Goal: Task Accomplishment & Management: Use online tool/utility

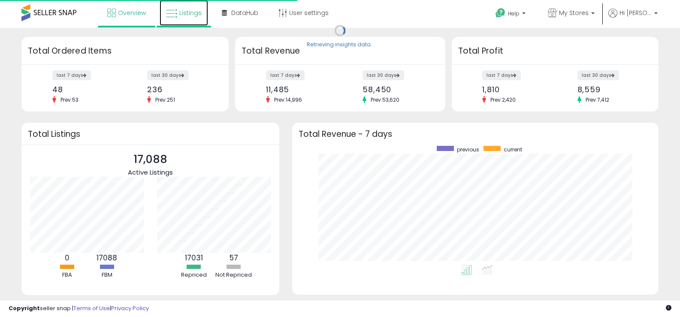
scroll to position [119, 349]
click at [191, 12] on span "Listings" at bounding box center [190, 13] width 22 height 9
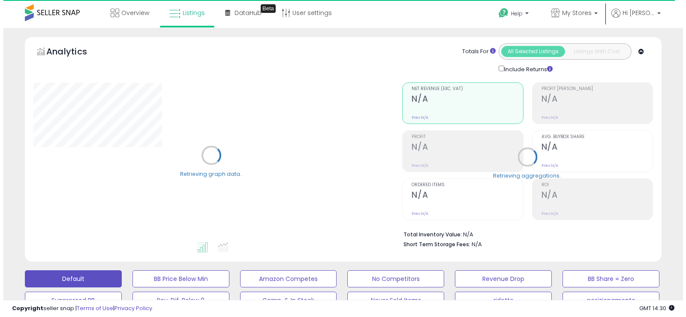
scroll to position [214, 0]
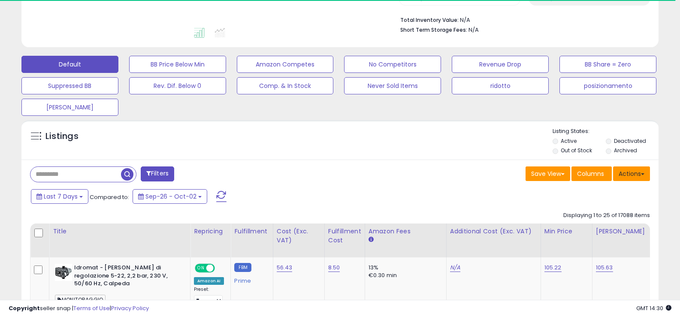
click at [633, 177] on button "Actions" at bounding box center [631, 173] width 37 height 15
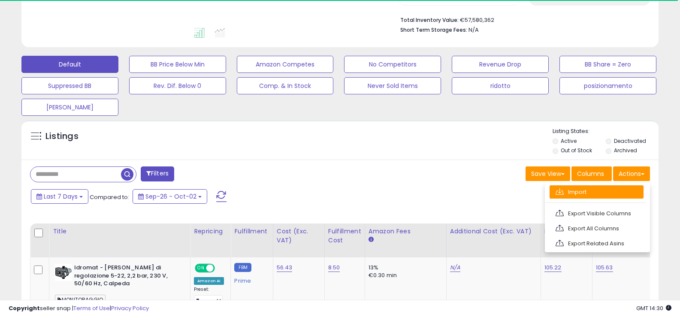
click at [588, 191] on link "Import" at bounding box center [596, 191] width 94 height 13
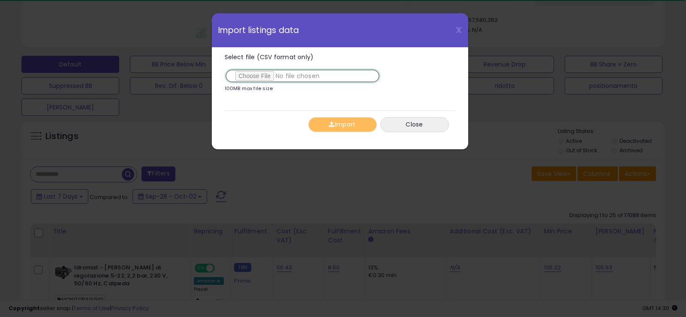
click at [250, 73] on input "Select file (CSV format only)" at bounding box center [303, 76] width 156 height 15
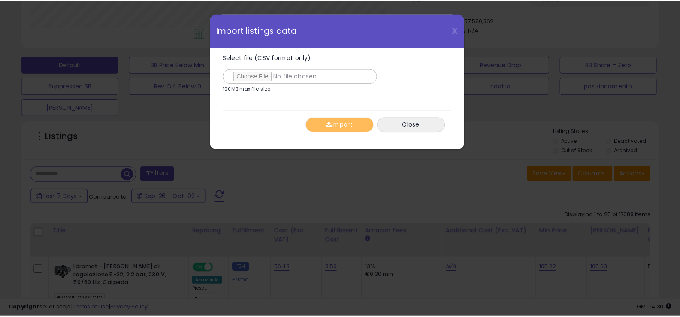
scroll to position [176, 373]
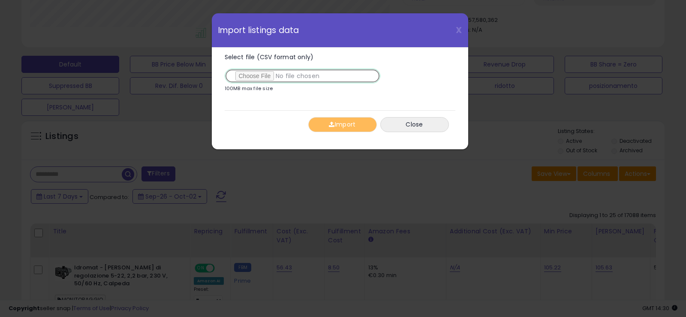
type input "**********"
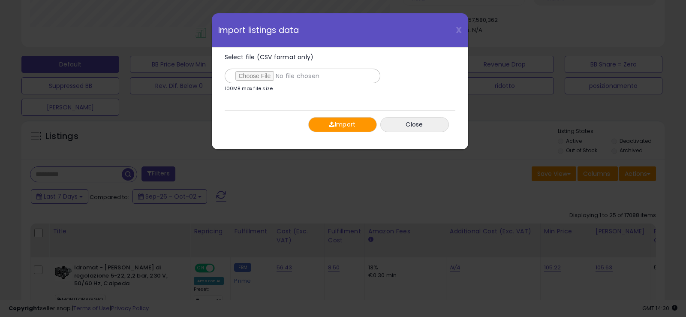
click at [347, 124] on button "Import" at bounding box center [342, 124] width 69 height 15
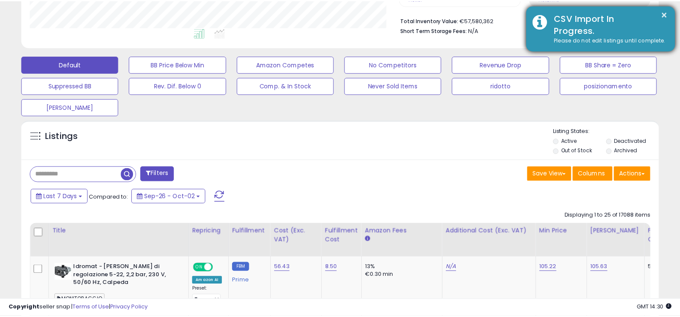
scroll to position [428720, 428527]
